Goal: Transaction & Acquisition: Purchase product/service

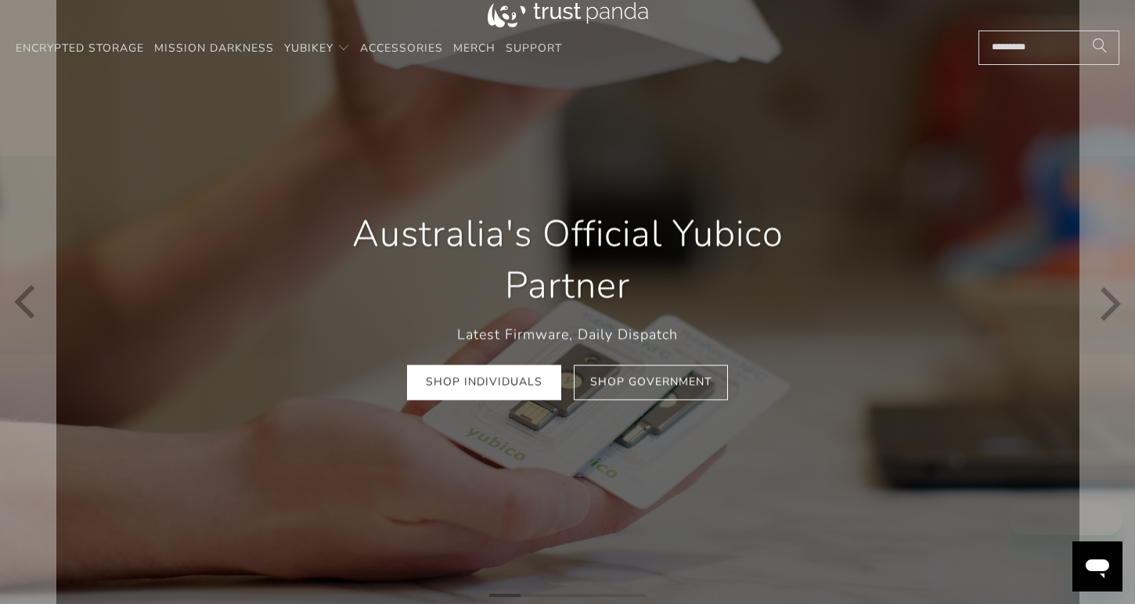
scroll to position [45, 0]
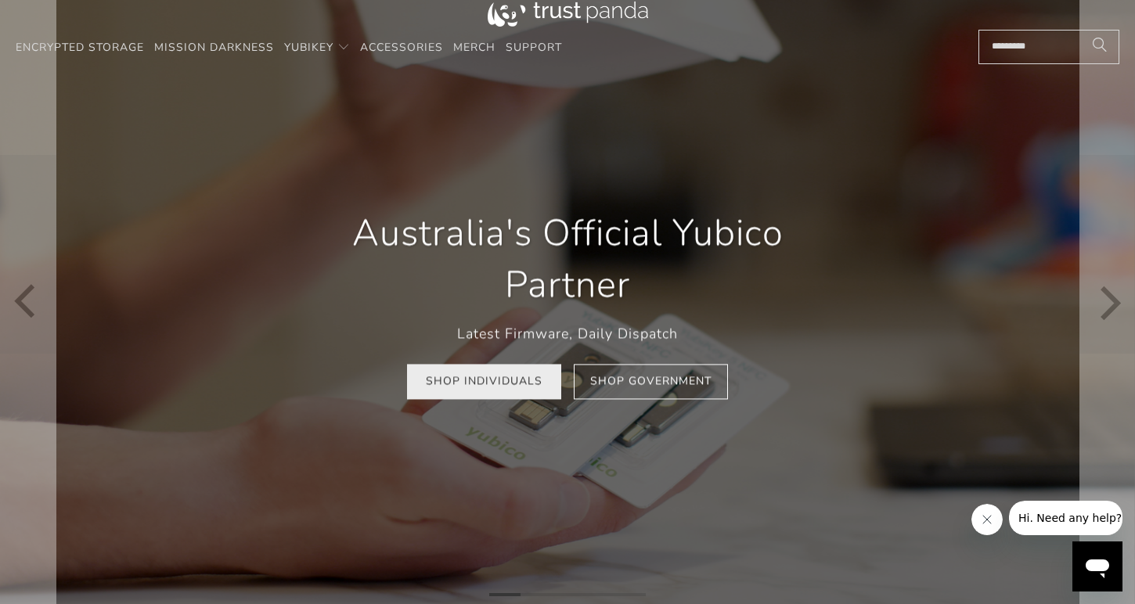
click at [450, 388] on link "Shop Individuals" at bounding box center [484, 382] width 154 height 35
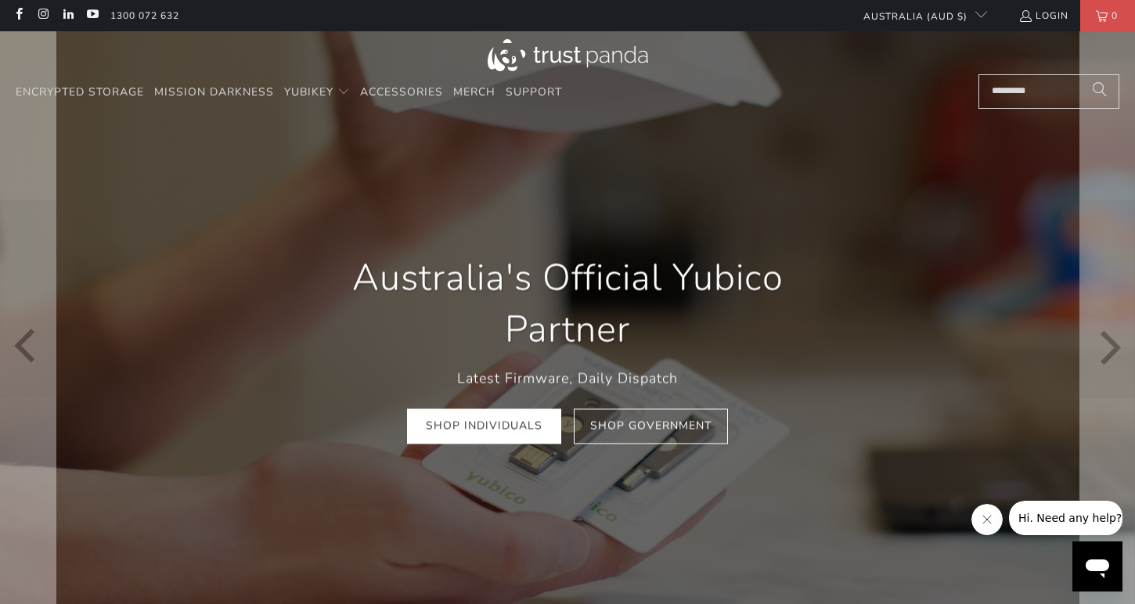
click at [520, 445] on div "Australia's Official Yubico Partner Latest Firmware, Daily Dispatch Shop Indivi…" at bounding box center [568, 348] width 564 height 239
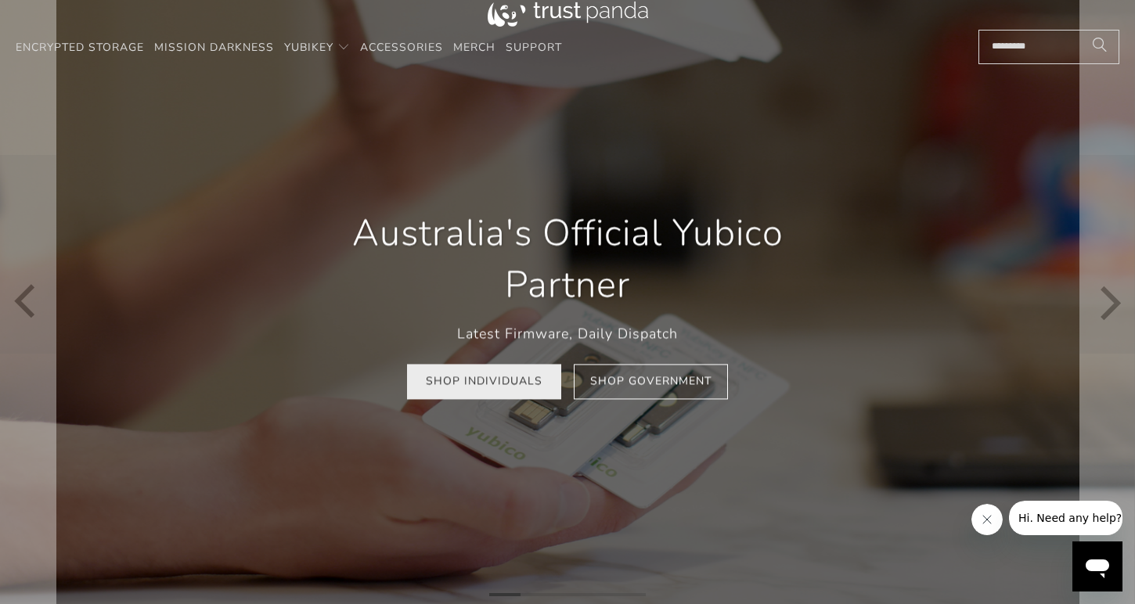
click at [453, 384] on link "Shop Individuals" at bounding box center [484, 382] width 154 height 35
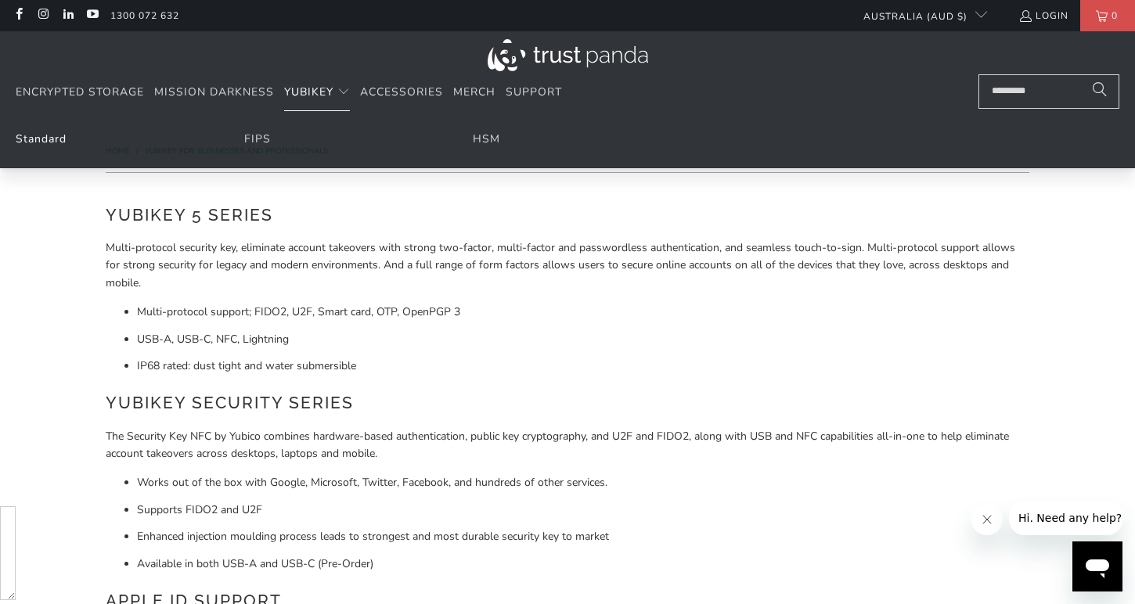
click at [49, 136] on link "Standard" at bounding box center [41, 139] width 51 height 15
click at [305, 86] on span "YubiKey" at bounding box center [308, 92] width 49 height 15
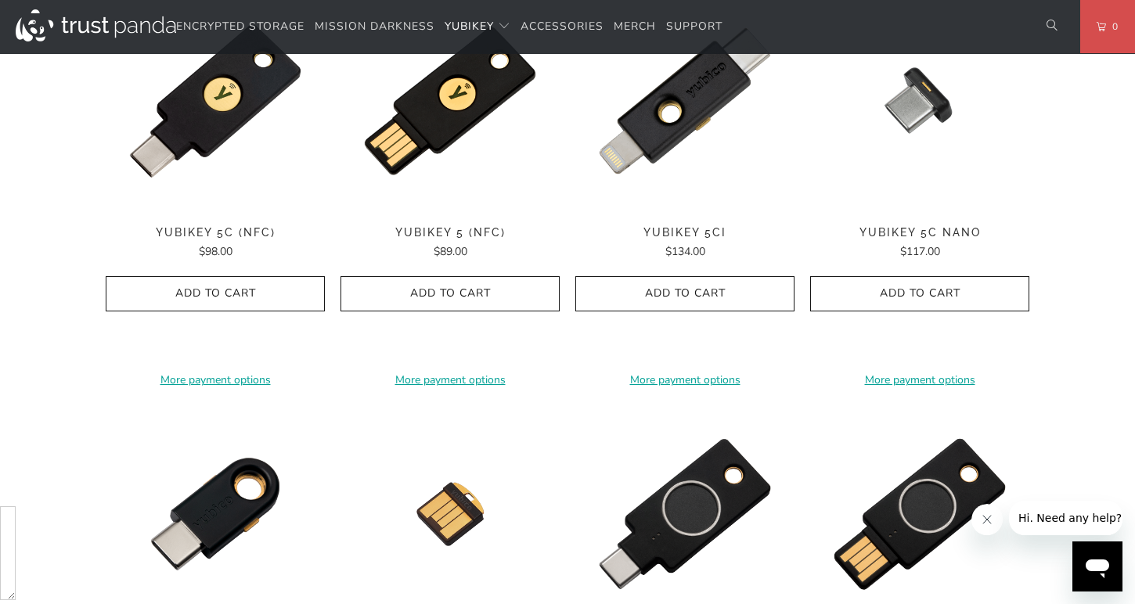
scroll to position [869, 0]
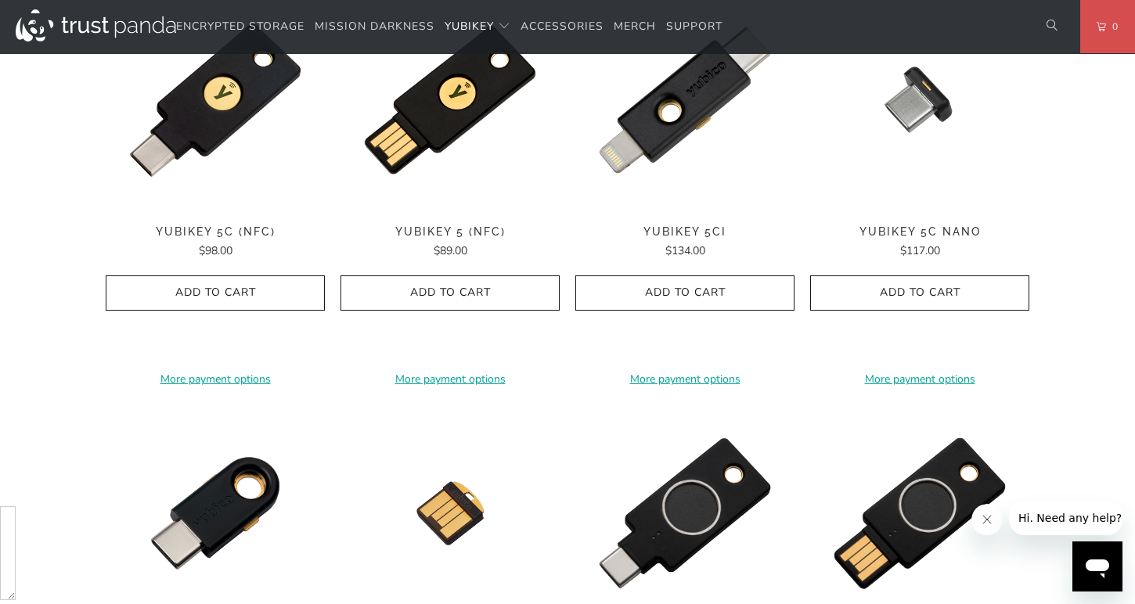
click at [214, 334] on shop-pay-wallet-button at bounding box center [215, 326] width 3 height 15
